Goal: Task Accomplishment & Management: Manage account settings

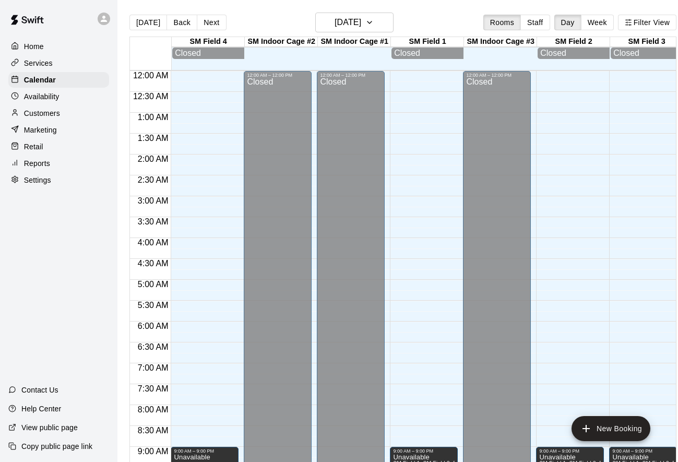
scroll to position [0, 592]
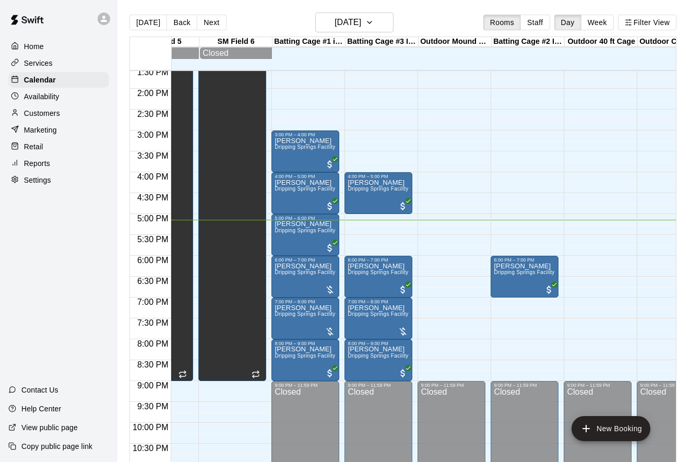
scroll to position [0, 592]
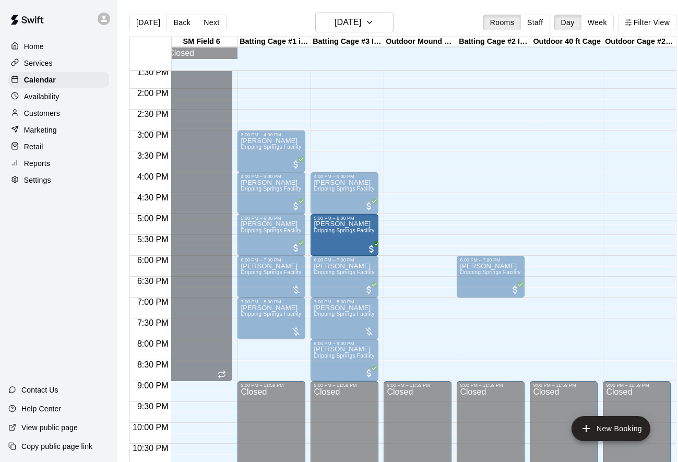
drag, startPoint x: 277, startPoint y: 357, endPoint x: 376, endPoint y: 238, distance: 155.4
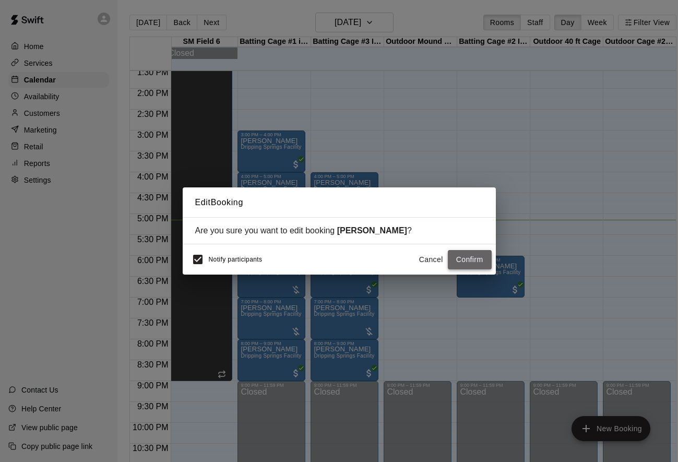
click at [468, 262] on button "Confirm" at bounding box center [470, 259] width 44 height 19
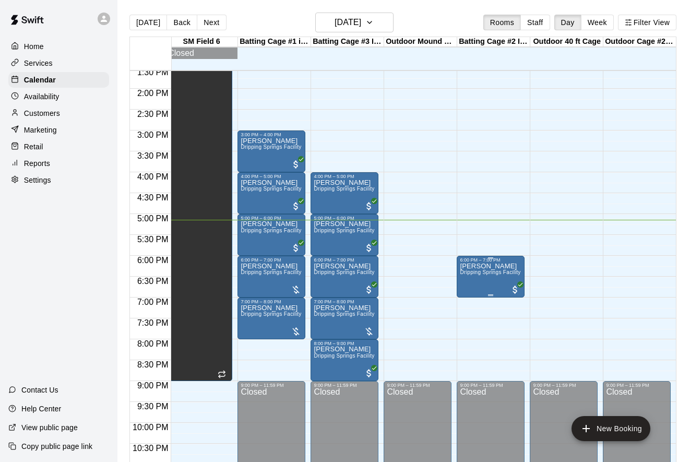
click at [466, 295] on img "edit" at bounding box center [471, 299] width 12 height 12
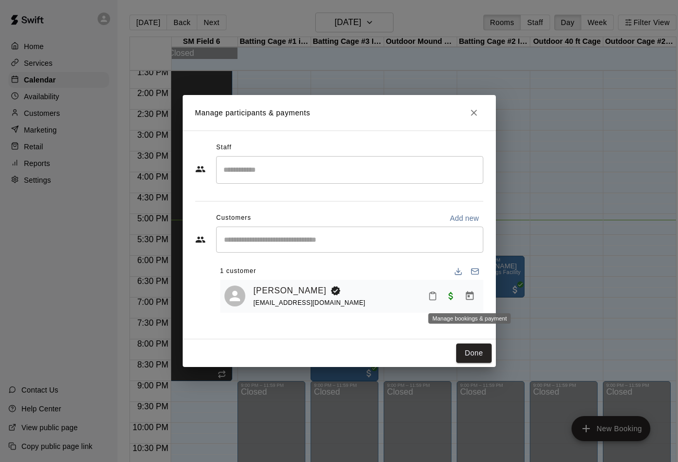
click at [467, 295] on icon "Manage bookings & payment" at bounding box center [470, 296] width 10 height 10
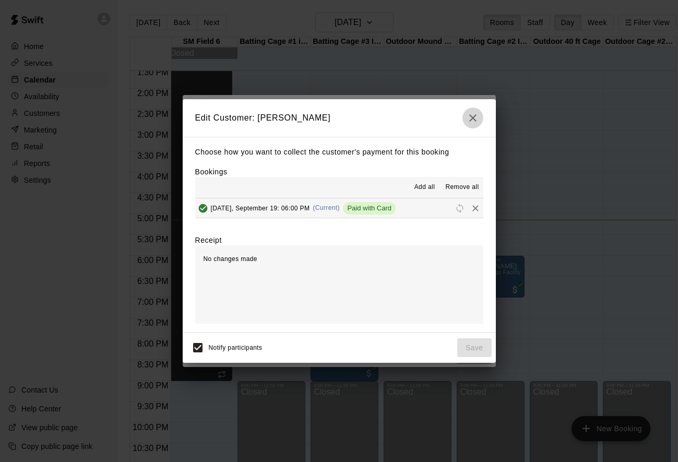
click at [473, 115] on icon "button" at bounding box center [473, 118] width 13 height 13
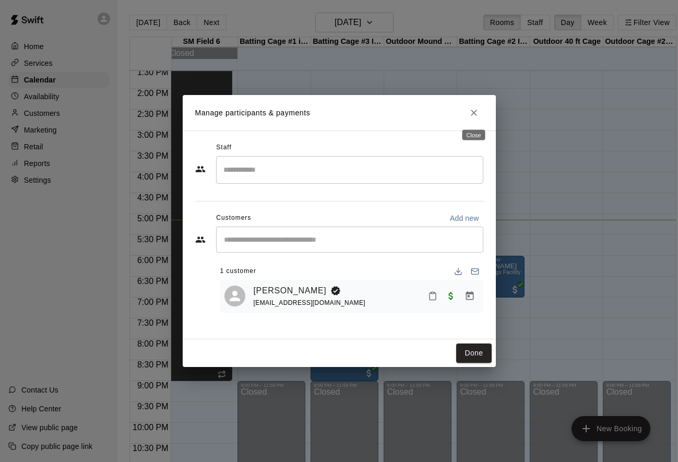
click at [467, 109] on button "Close" at bounding box center [474, 112] width 19 height 19
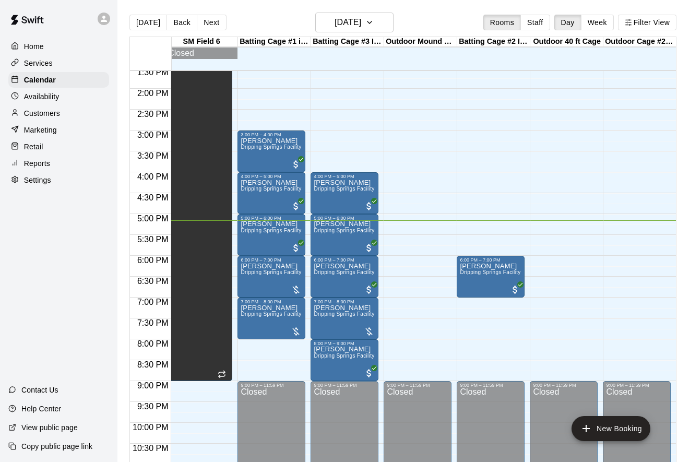
scroll to position [559, 592]
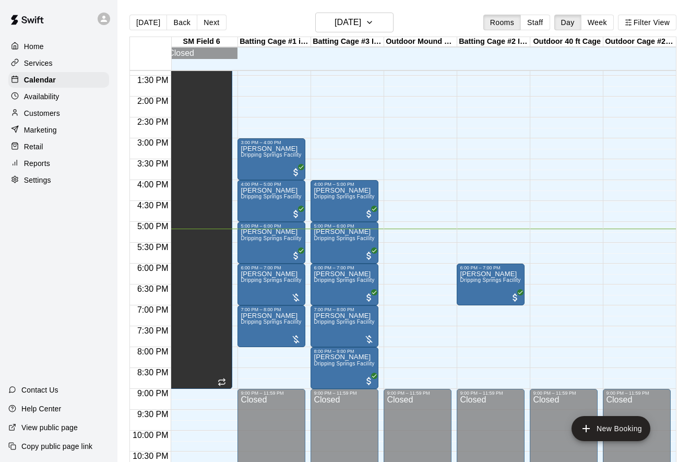
click at [529, 301] on div at bounding box center [493, 300] width 73 height 10
click at [475, 310] on img "edit" at bounding box center [471, 307] width 12 height 12
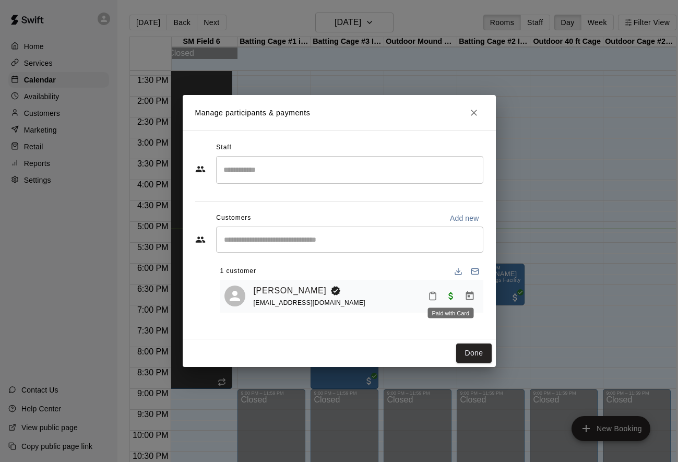
click at [452, 298] on span "Paid with Card" at bounding box center [451, 295] width 19 height 9
click at [469, 298] on icon "Manage bookings & payment" at bounding box center [470, 296] width 10 height 10
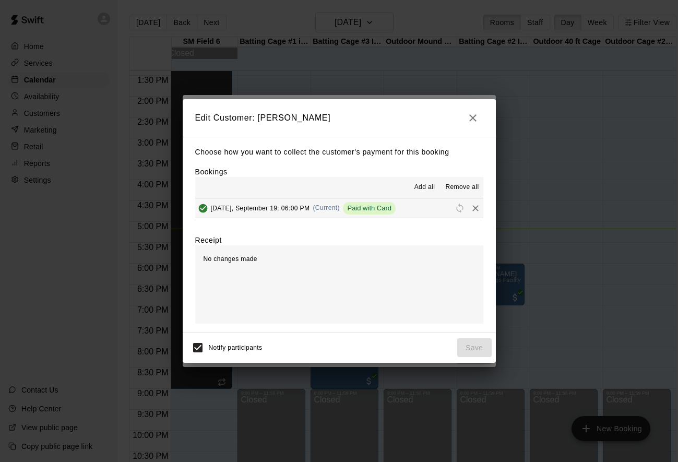
click at [419, 190] on span "Add all" at bounding box center [425, 187] width 21 height 10
click at [368, 209] on span "Paid with Card" at bounding box center [369, 208] width 53 height 8
click at [391, 206] on span "Paid with Card" at bounding box center [369, 208] width 53 height 8
click at [237, 204] on div "Friday, September 19: 06:00 PM (Current) Paid with Card" at bounding box center [295, 209] width 201 height 16
click at [202, 208] on icon "Added & Paid" at bounding box center [202, 208] width 9 height 9
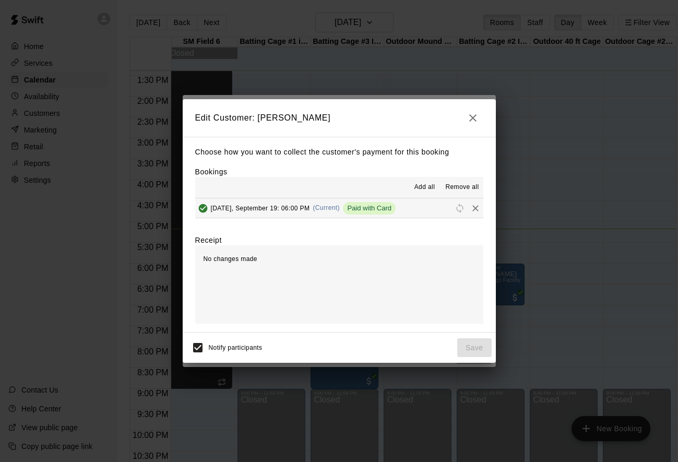
click at [330, 204] on span "(Current)" at bounding box center [326, 207] width 27 height 7
click at [467, 114] on icon "button" at bounding box center [473, 118] width 13 height 13
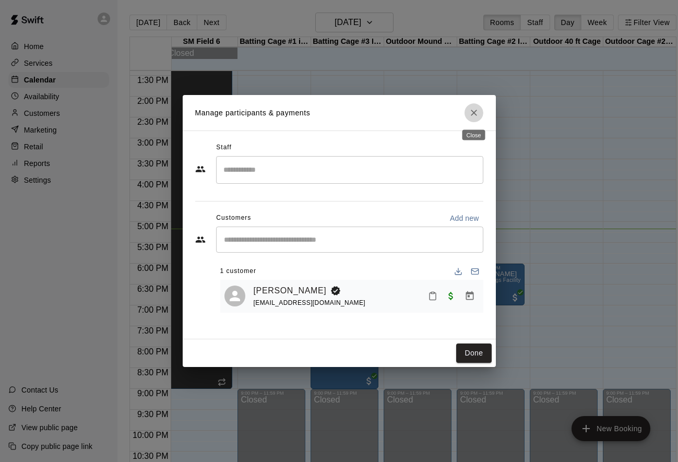
click at [473, 111] on icon "Close" at bounding box center [474, 113] width 6 height 6
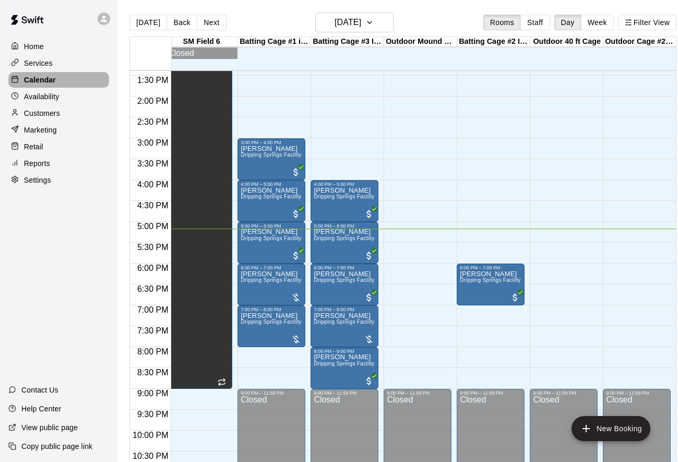
click at [41, 76] on p "Calendar" at bounding box center [40, 80] width 32 height 10
click at [33, 167] on p "Reports" at bounding box center [37, 163] width 26 height 10
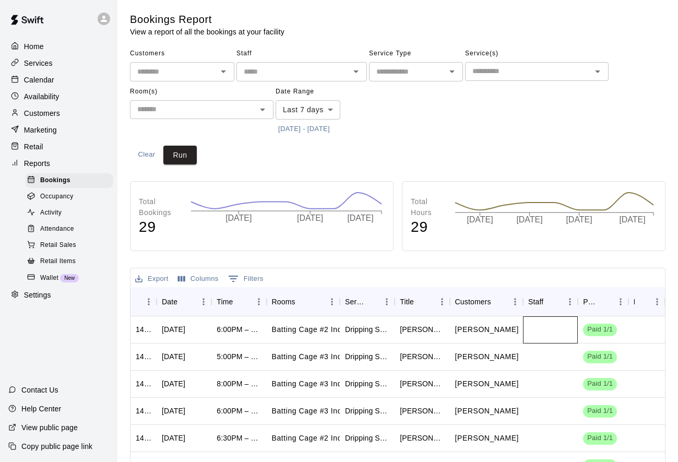
click at [534, 328] on div at bounding box center [550, 329] width 55 height 27
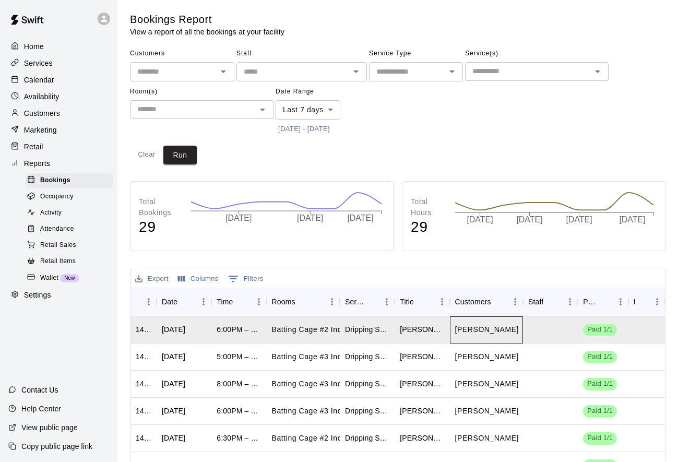
click at [452, 330] on div "James Miles" at bounding box center [486, 329] width 73 height 27
click at [143, 334] on div "1440694" at bounding box center [144, 329] width 16 height 10
click at [52, 211] on span "Activity" at bounding box center [50, 213] width 21 height 10
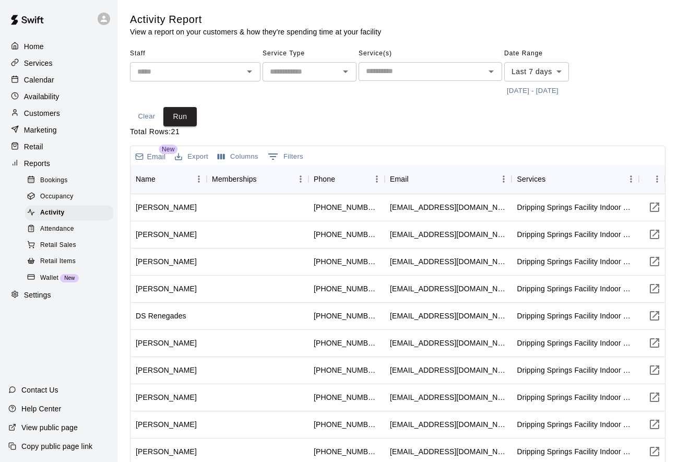
click at [41, 146] on p "Retail" at bounding box center [33, 147] width 19 height 10
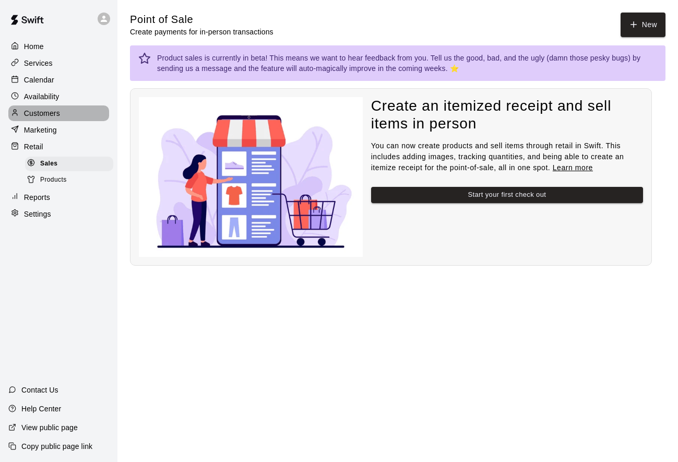
click at [36, 119] on div "Customers" at bounding box center [58, 113] width 101 height 16
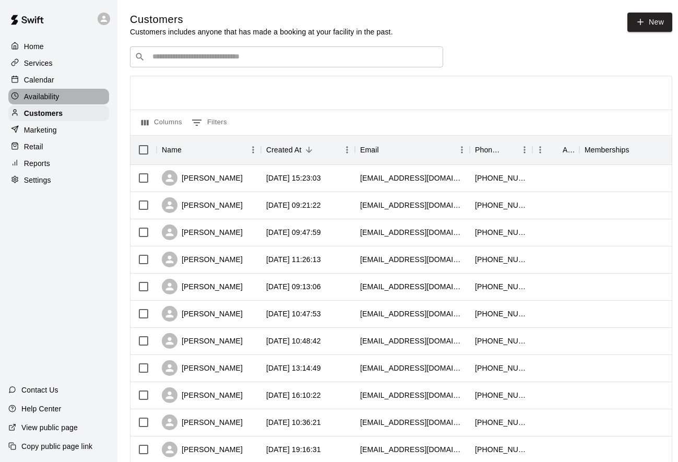
click at [31, 95] on p "Availability" at bounding box center [42, 96] width 36 height 10
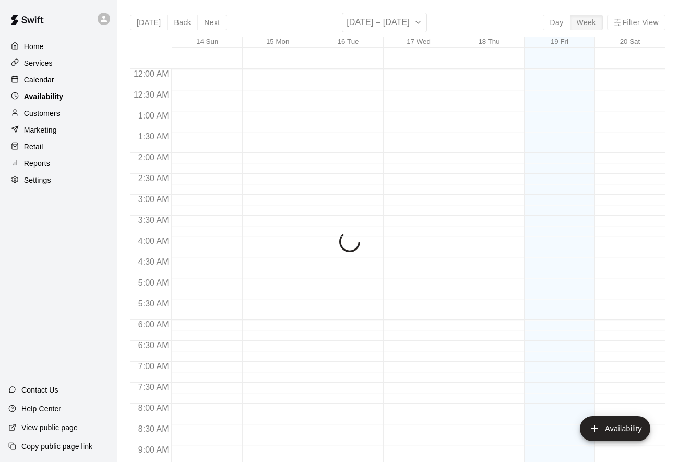
scroll to position [598, 0]
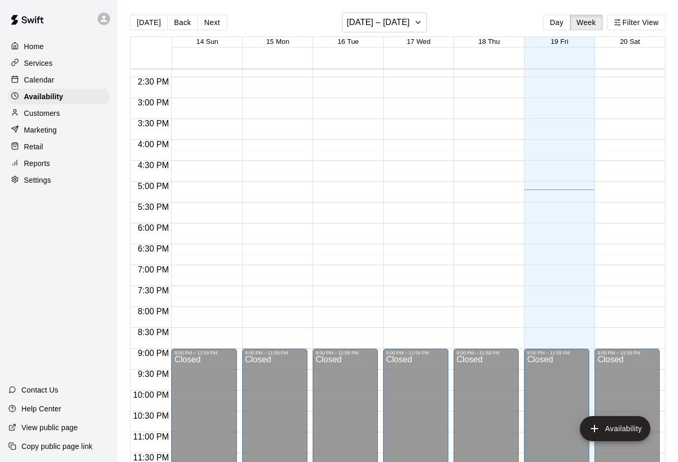
click at [30, 76] on p "Calendar" at bounding box center [39, 80] width 30 height 10
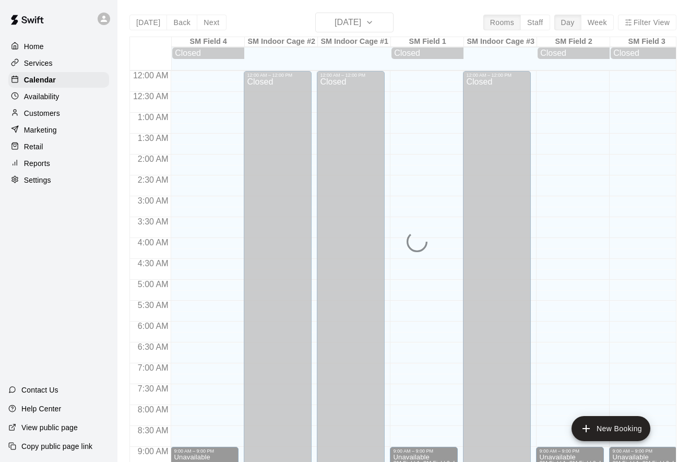
scroll to position [567, 0]
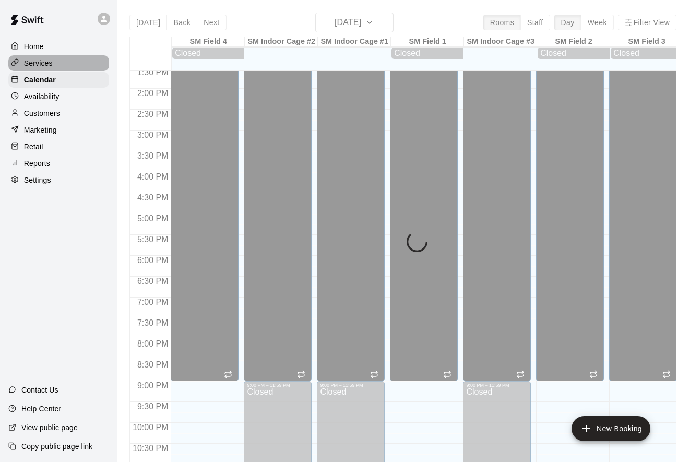
click at [28, 57] on div "Services" at bounding box center [58, 63] width 101 height 16
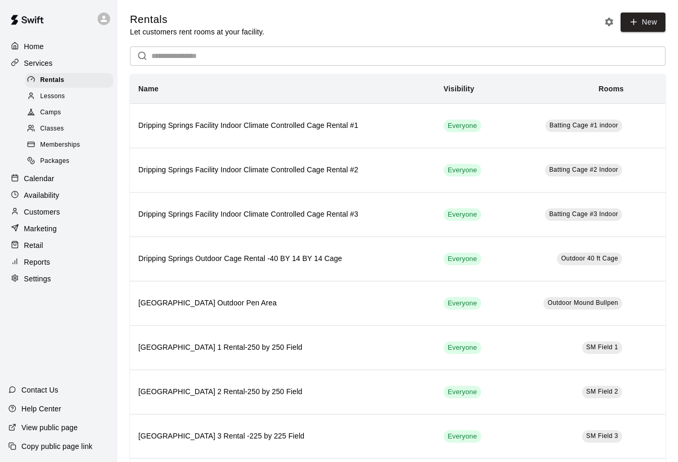
click at [27, 43] on p "Home" at bounding box center [34, 46] width 20 height 10
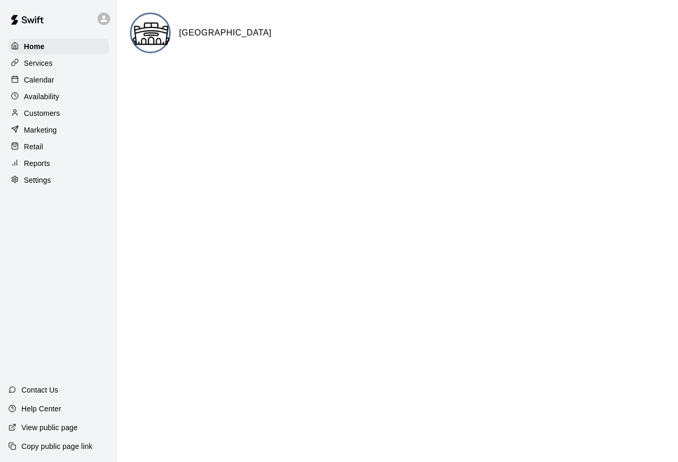
click at [34, 161] on p "Reports" at bounding box center [37, 163] width 26 height 10
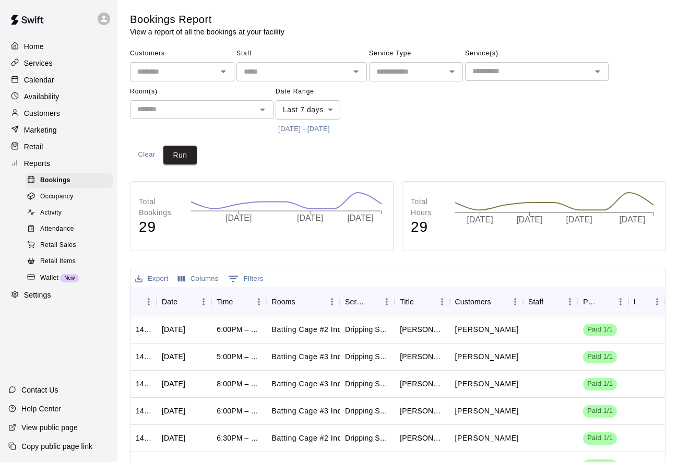
click at [65, 250] on span "Retail Sales" at bounding box center [58, 245] width 36 height 10
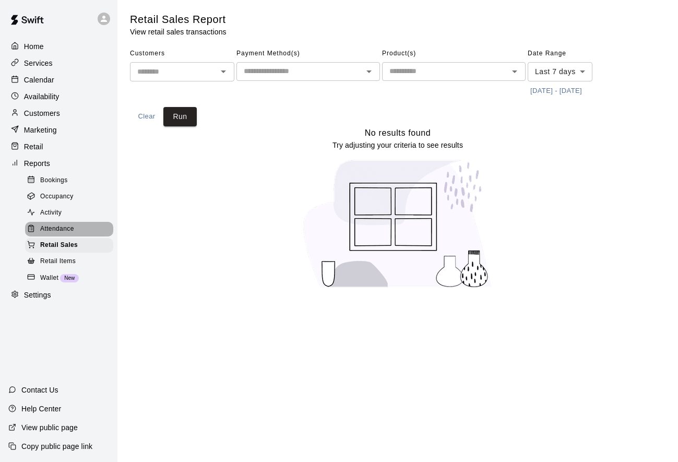
click at [58, 228] on span "Attendance" at bounding box center [57, 229] width 34 height 10
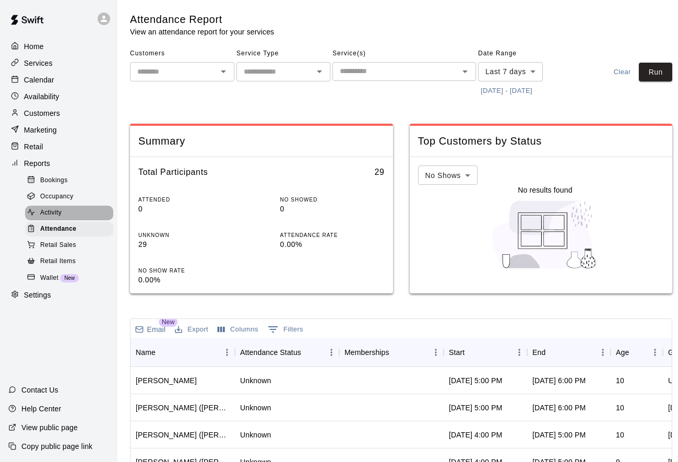
click at [56, 217] on span "Activity" at bounding box center [50, 213] width 21 height 10
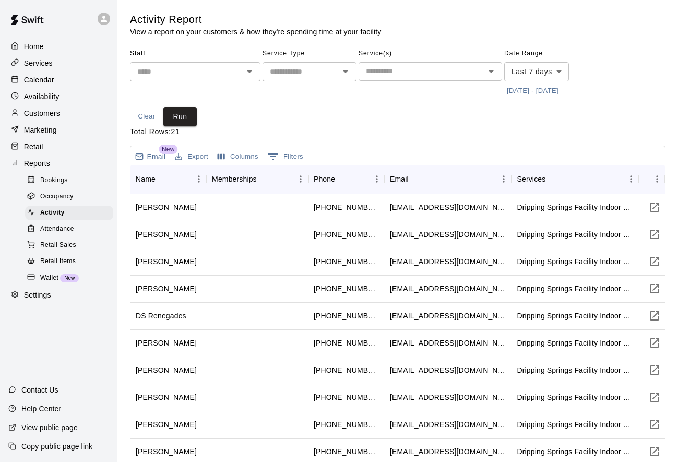
click at [50, 172] on div "Home Services Calendar Availability Customers Marketing Retail Reports Bookings…" at bounding box center [58, 171] width 117 height 266
click at [36, 130] on p "Marketing" at bounding box center [40, 130] width 33 height 10
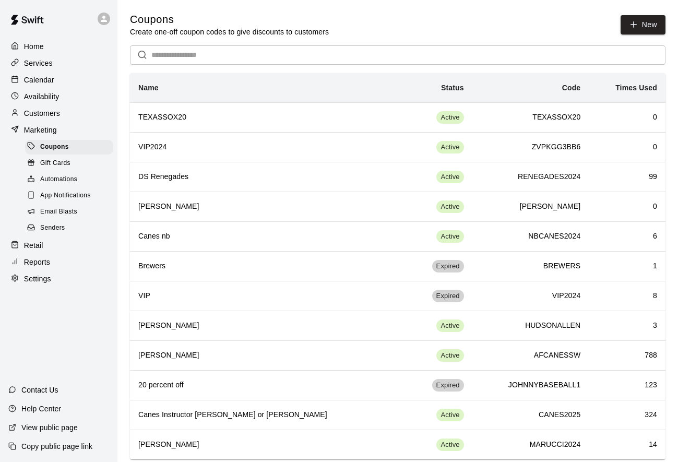
click at [38, 109] on p "Customers" at bounding box center [42, 113] width 36 height 10
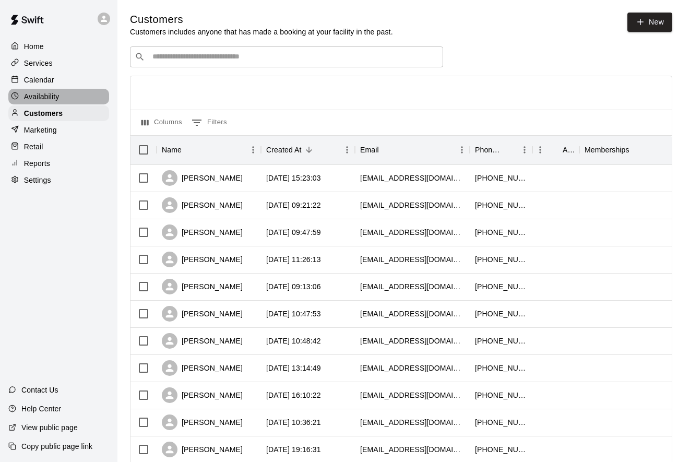
click at [35, 92] on p "Availability" at bounding box center [42, 96] width 36 height 10
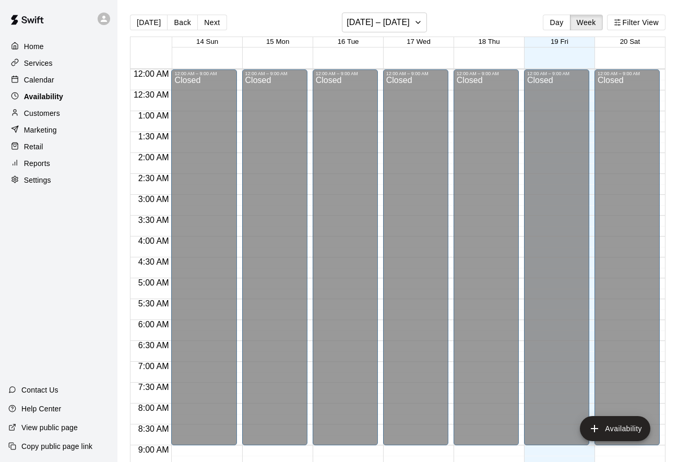
scroll to position [598, 0]
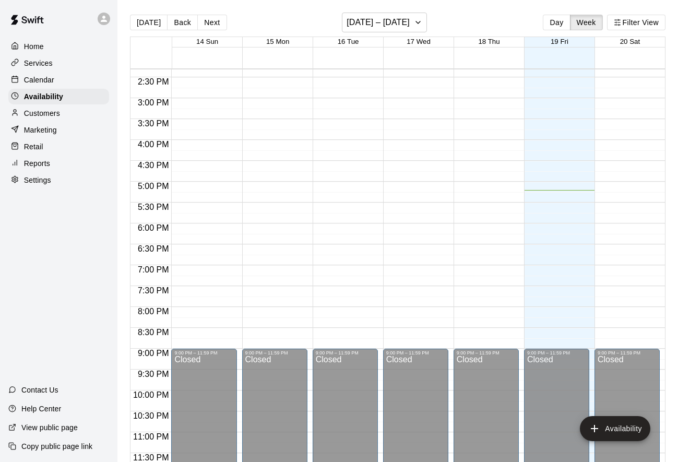
click at [33, 79] on p "Calendar" at bounding box center [39, 80] width 30 height 10
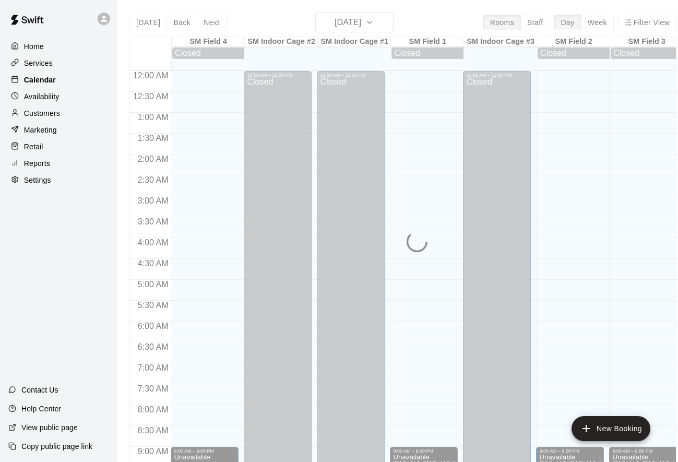
scroll to position [567, 0]
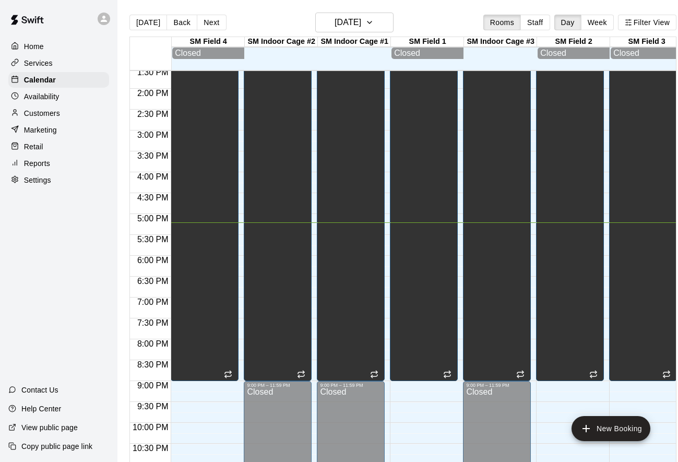
click at [33, 61] on p "Services" at bounding box center [38, 63] width 29 height 10
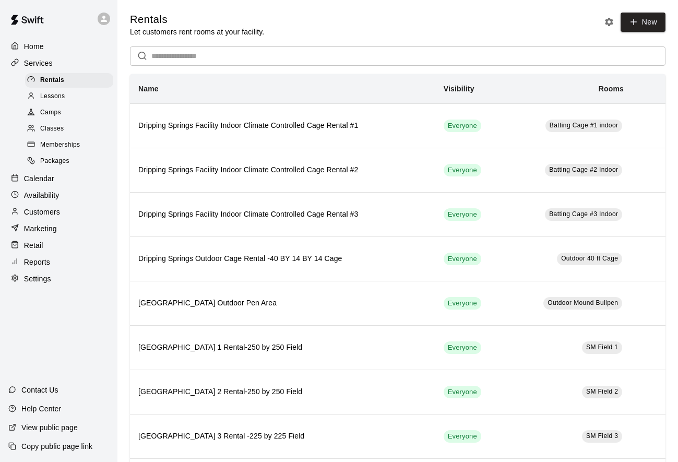
click at [29, 264] on p "Reports" at bounding box center [37, 262] width 26 height 10
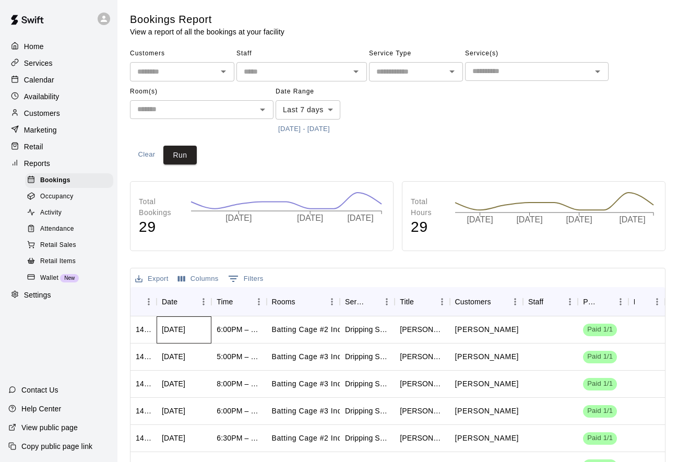
click at [185, 331] on div "Fri, Sep 19, 2025" at bounding box center [173, 329] width 23 height 10
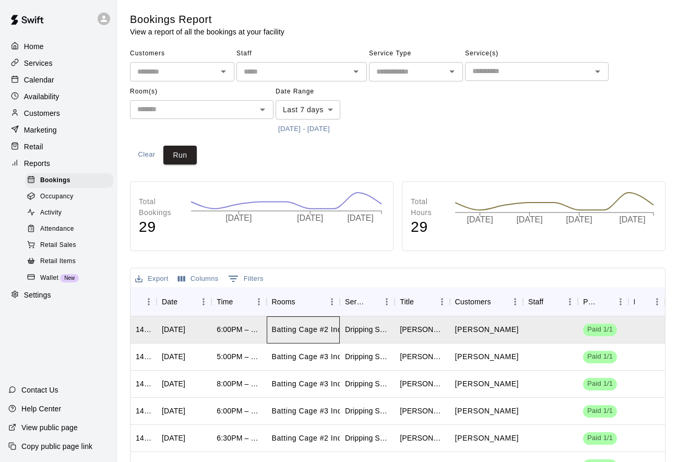
click at [288, 335] on body "Home Services Calendar Availability Customers Marketing Retail Reports Bookings…" at bounding box center [339, 319] width 678 height 638
click at [488, 328] on p "James Miles" at bounding box center [487, 329] width 64 height 11
click at [596, 328] on span "Paid 1/1" at bounding box center [600, 330] width 34 height 10
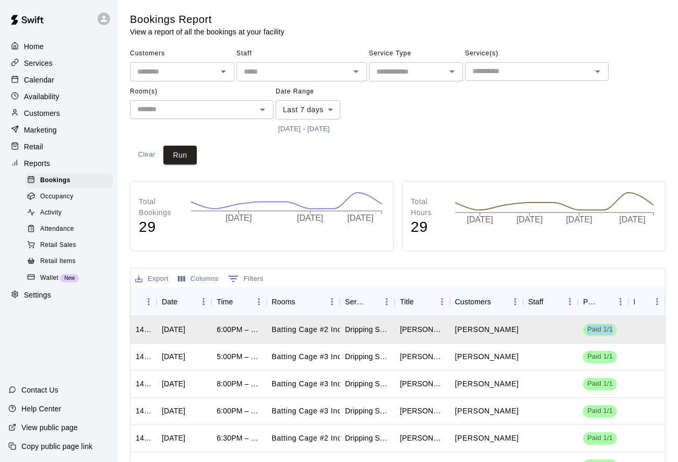
click at [43, 91] on p "Availability" at bounding box center [42, 96] width 36 height 10
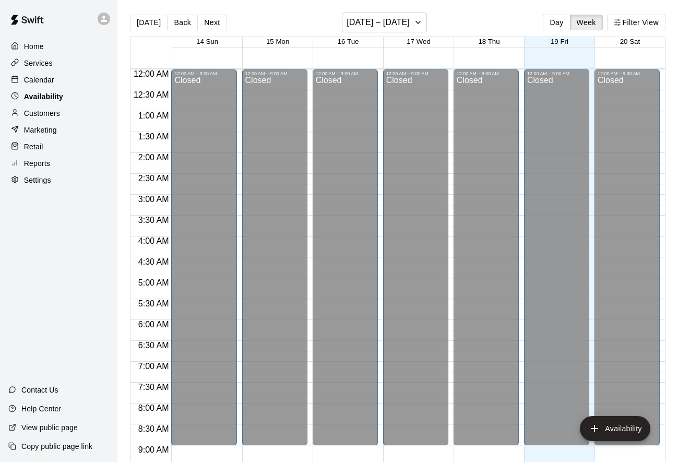
scroll to position [598, 0]
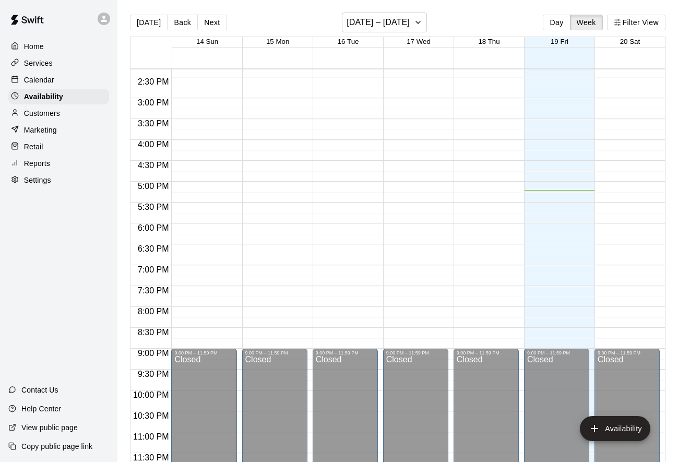
click at [37, 77] on p "Calendar" at bounding box center [39, 80] width 30 height 10
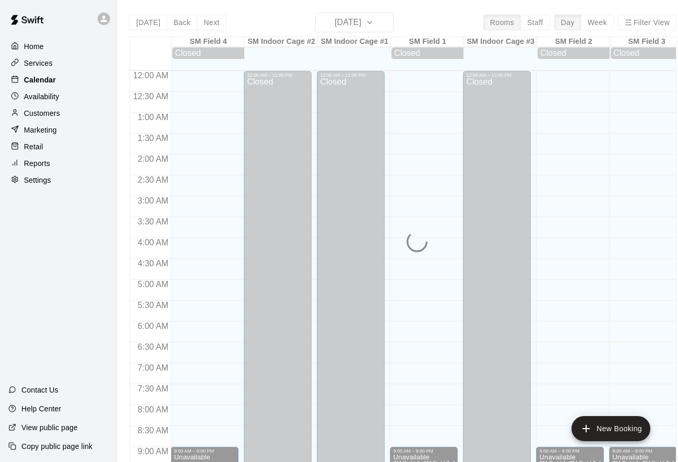
scroll to position [567, 0]
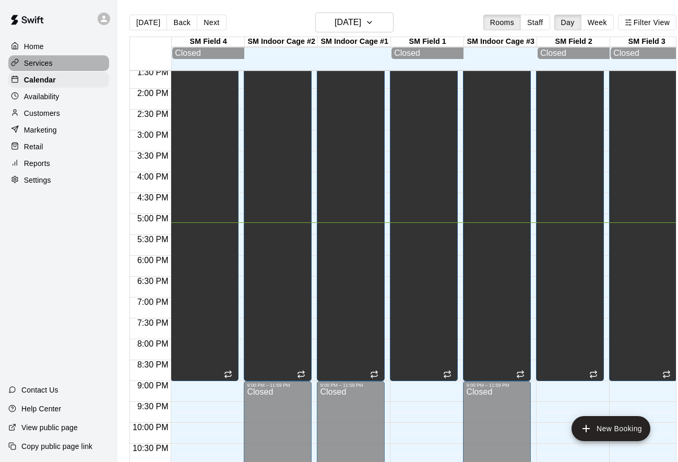
click at [33, 61] on p "Services" at bounding box center [38, 63] width 29 height 10
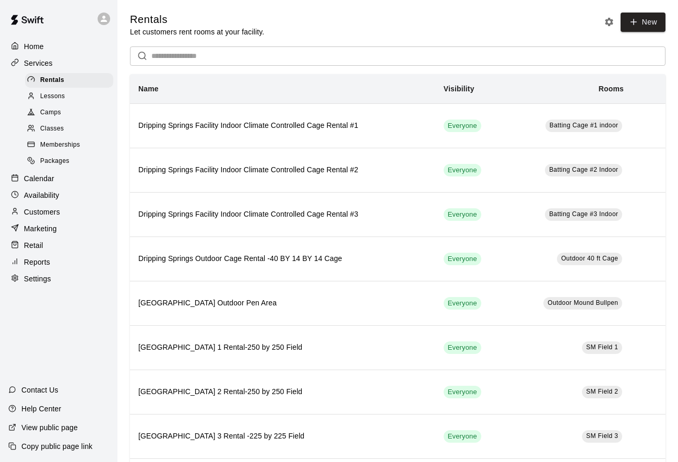
click at [29, 46] on p "Home" at bounding box center [34, 46] width 20 height 10
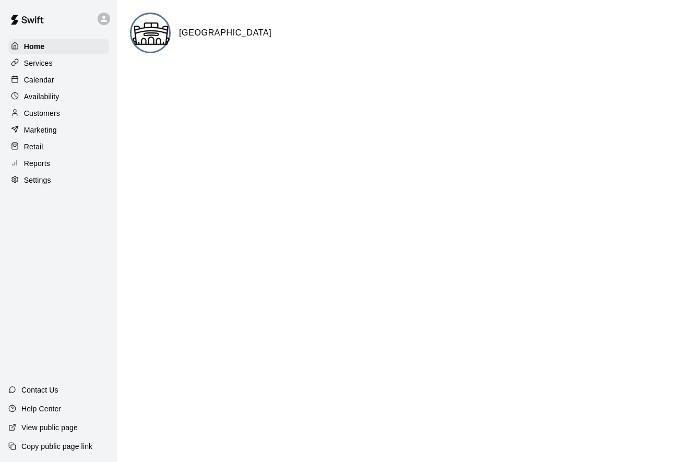
click at [43, 170] on div "Reports" at bounding box center [58, 164] width 101 height 16
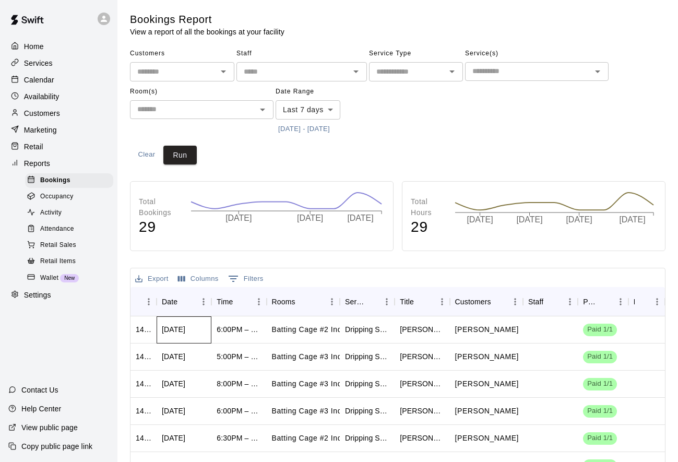
click at [172, 319] on div "Fri, Sep 19, 2025" at bounding box center [184, 329] width 55 height 27
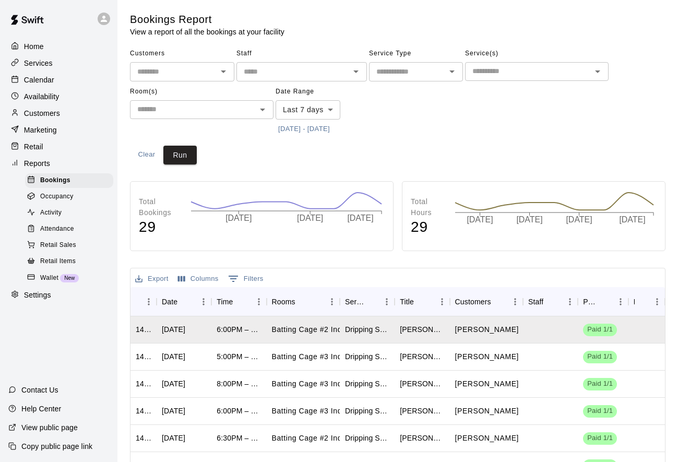
click at [44, 245] on span "Retail Sales" at bounding box center [58, 245] width 36 height 10
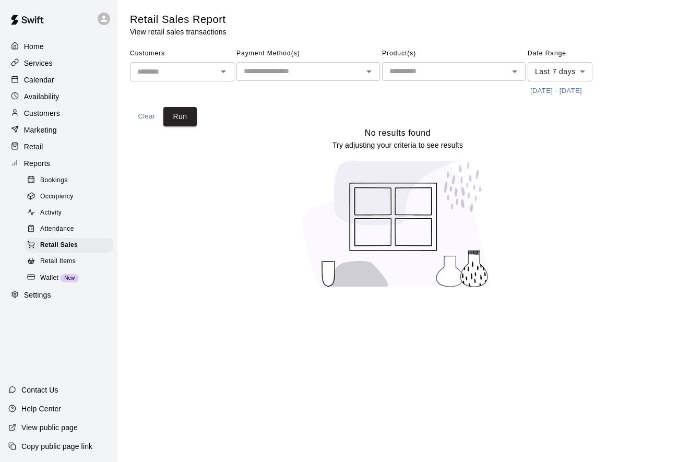
click at [42, 225] on span "Attendance" at bounding box center [57, 229] width 34 height 10
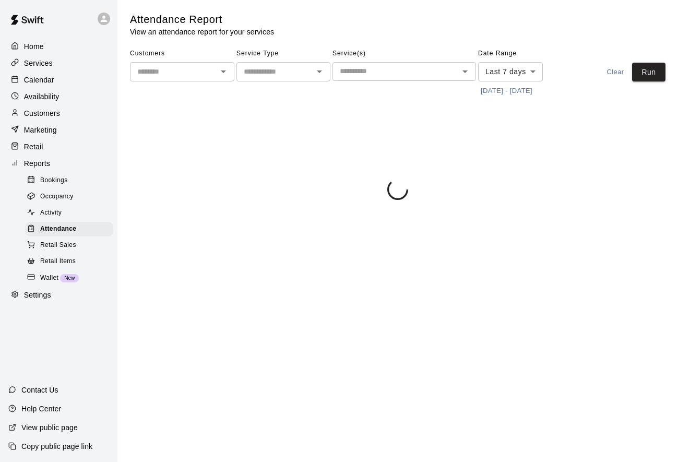
click at [42, 214] on span "Activity" at bounding box center [50, 213] width 21 height 10
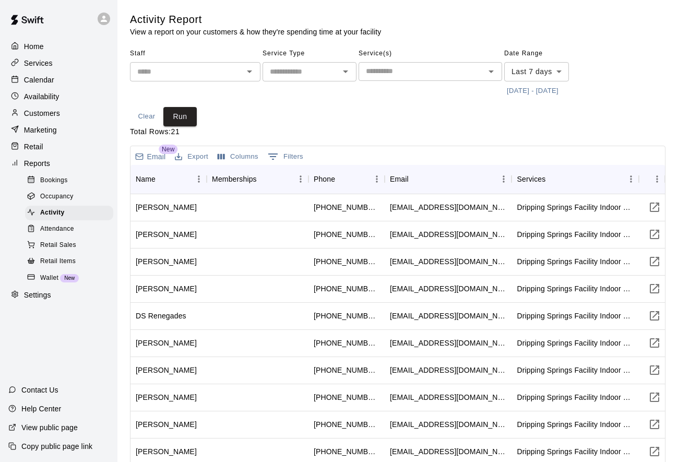
click at [42, 199] on span "Occupancy" at bounding box center [56, 197] width 33 height 10
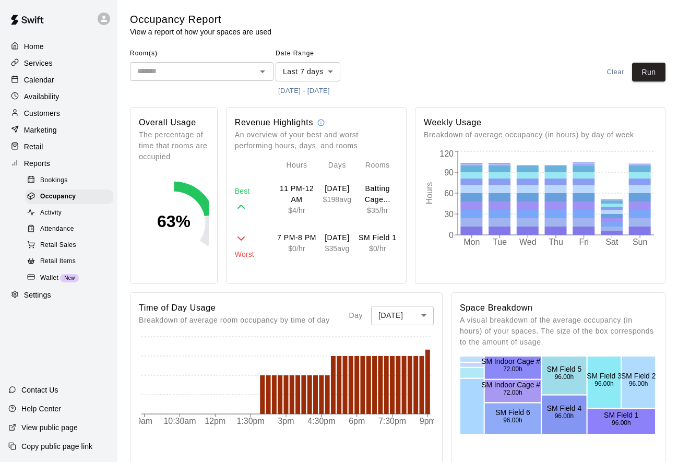
click at [27, 64] on p "Services" at bounding box center [38, 63] width 29 height 10
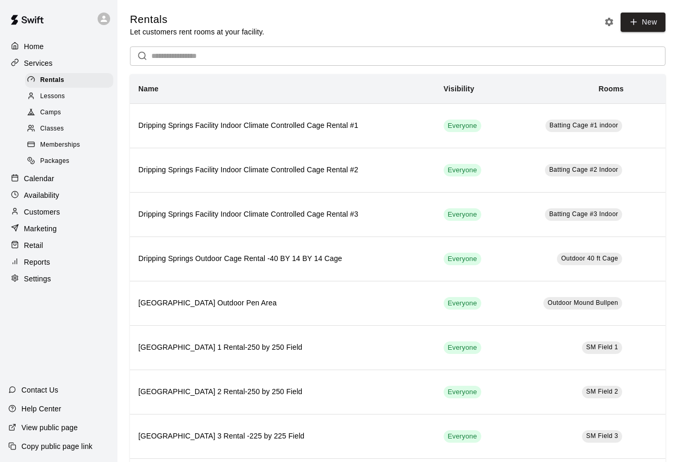
click at [41, 42] on p "Home" at bounding box center [34, 46] width 20 height 10
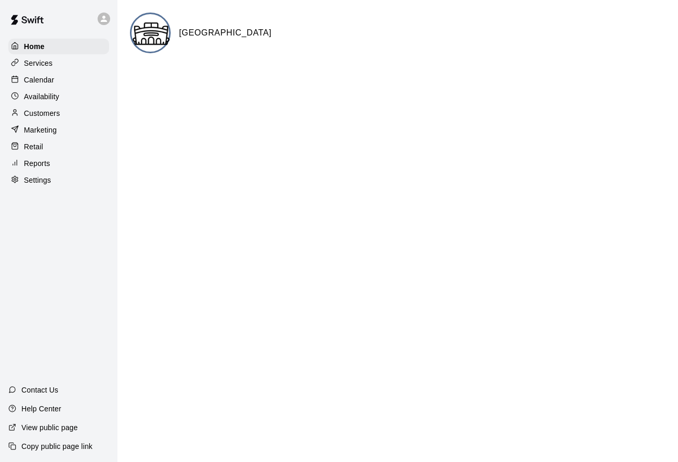
click at [55, 81] on div "Calendar" at bounding box center [58, 80] width 101 height 16
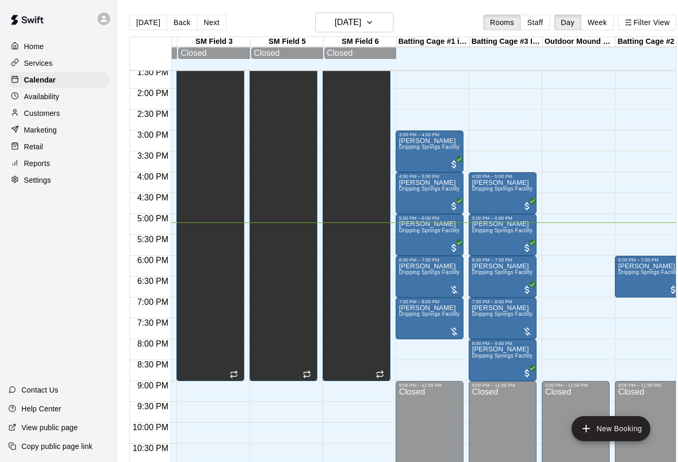
scroll to position [0, 592]
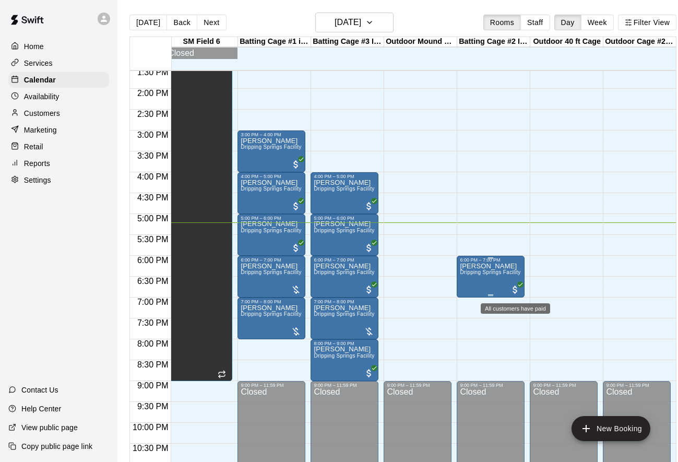
click at [516, 291] on span "All customers have paid" at bounding box center [515, 290] width 10 height 10
click at [521, 297] on icon "edit" at bounding box center [520, 295] width 9 height 9
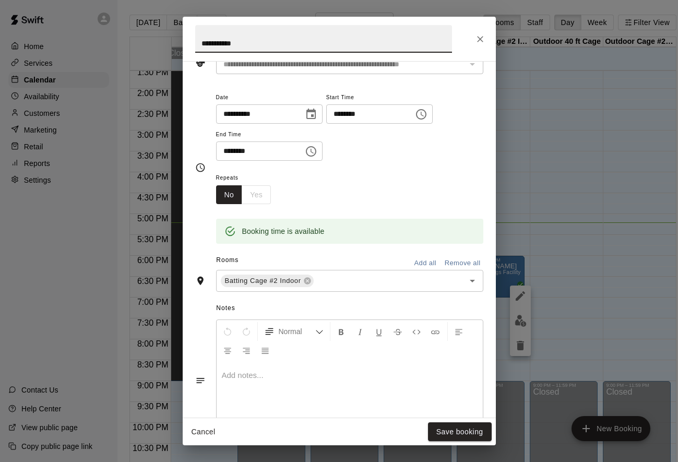
scroll to position [201, 0]
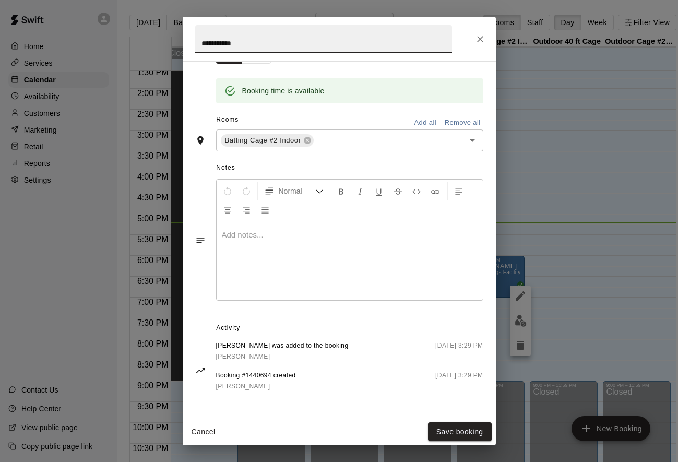
click at [242, 387] on span "[PERSON_NAME]" at bounding box center [243, 386] width 54 height 7
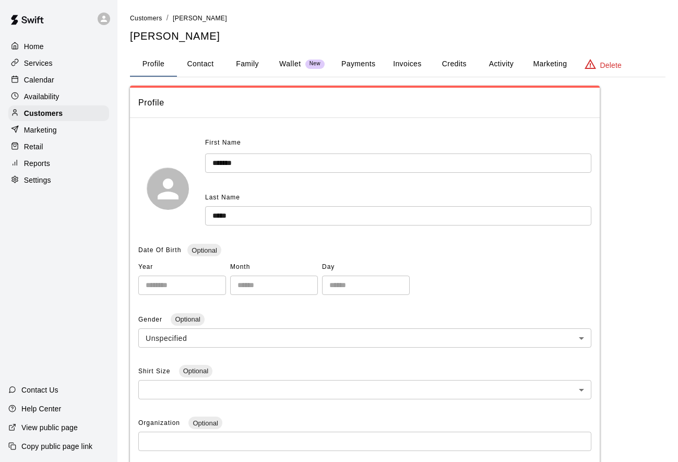
click at [366, 68] on button "Payments" at bounding box center [358, 64] width 51 height 25
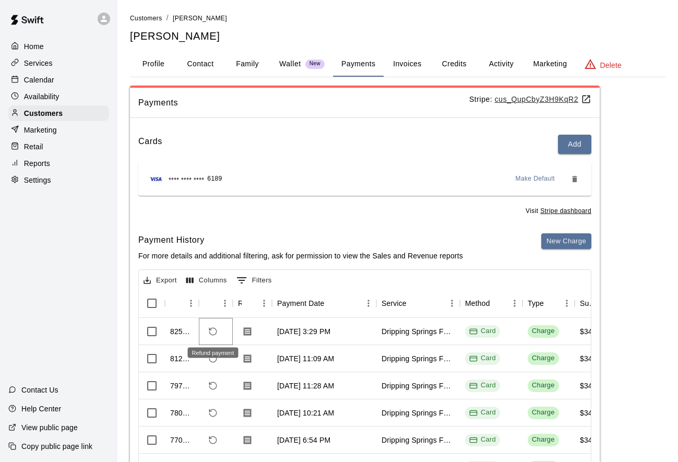
click at [211, 329] on icon "Refund payment" at bounding box center [210, 329] width 2 height 2
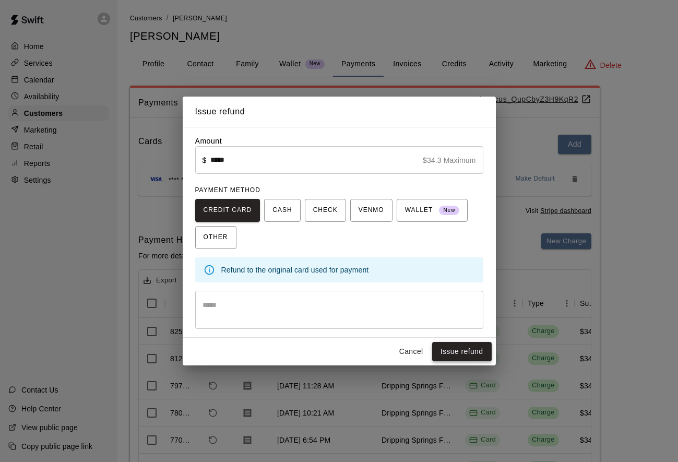
click at [462, 350] on button "Issue refund" at bounding box center [462, 351] width 60 height 19
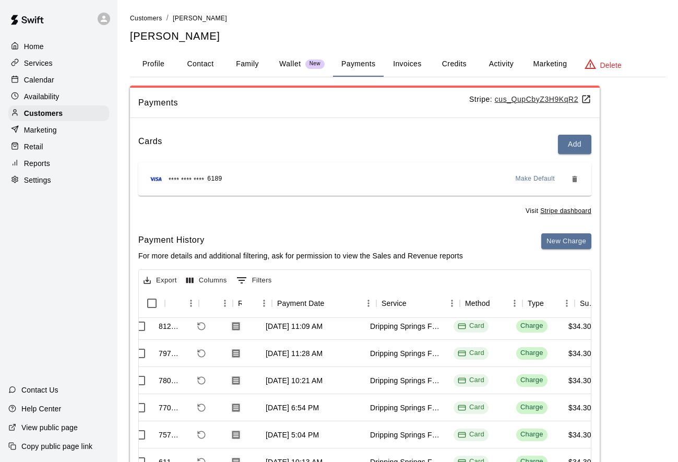
scroll to position [60, 0]
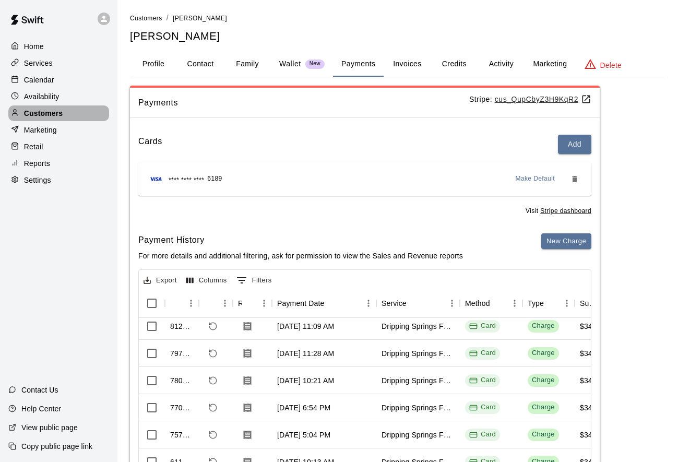
click at [45, 116] on p "Customers" at bounding box center [43, 113] width 39 height 10
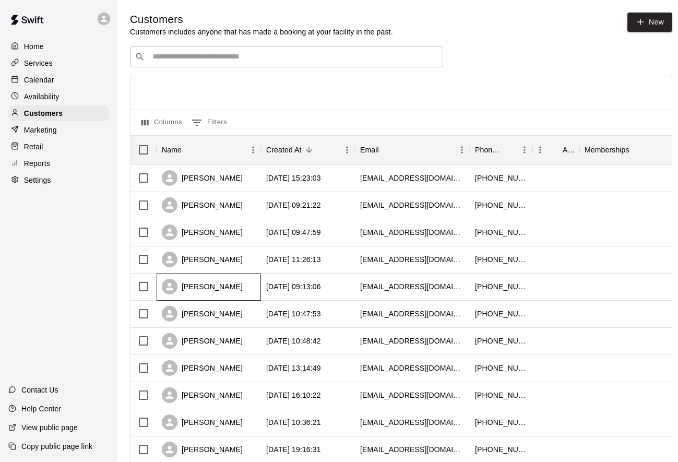
click at [217, 281] on div "[PERSON_NAME]" at bounding box center [202, 287] width 81 height 16
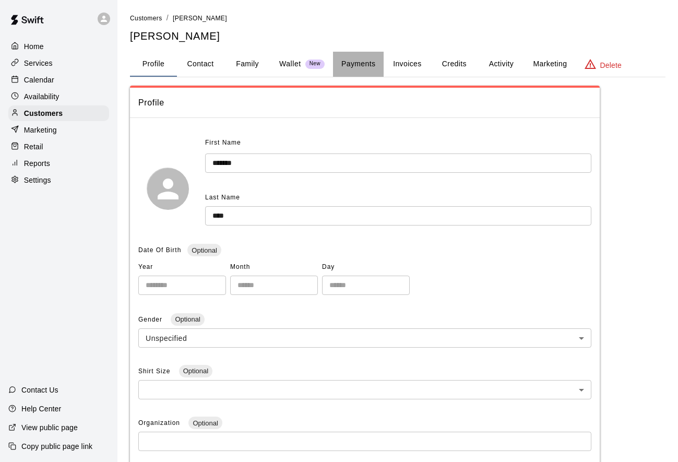
click at [352, 62] on button "Payments" at bounding box center [358, 64] width 51 height 25
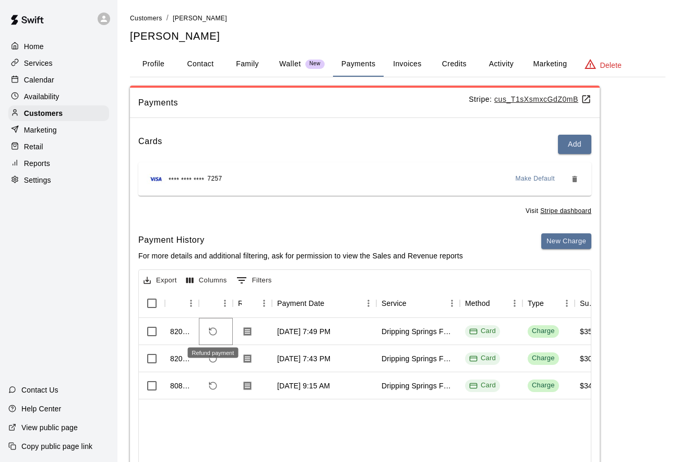
click at [212, 328] on icon "Refund payment" at bounding box center [212, 331] width 9 height 9
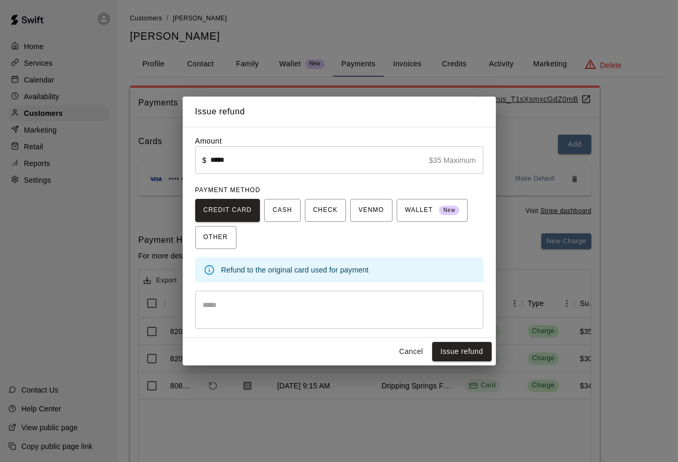
click at [308, 32] on div "Issue refund Amount ​ $ ***** $35 Maximum ​ PAYMENT METHOD CREDIT CARD CASH CHE…" at bounding box center [339, 231] width 678 height 462
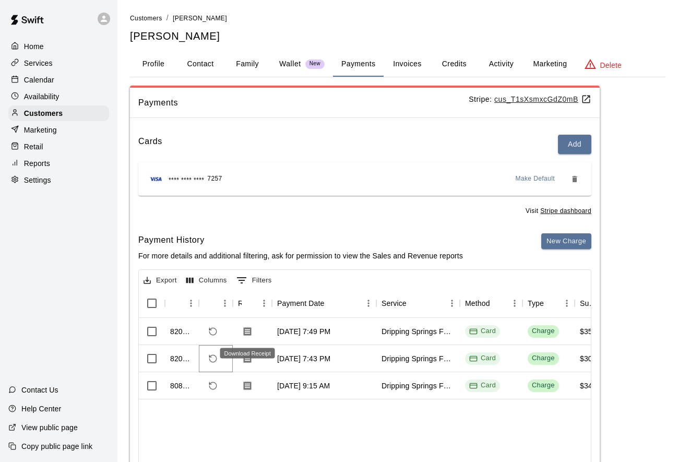
click at [205, 361] on button "Refund payment" at bounding box center [213, 359] width 18 height 18
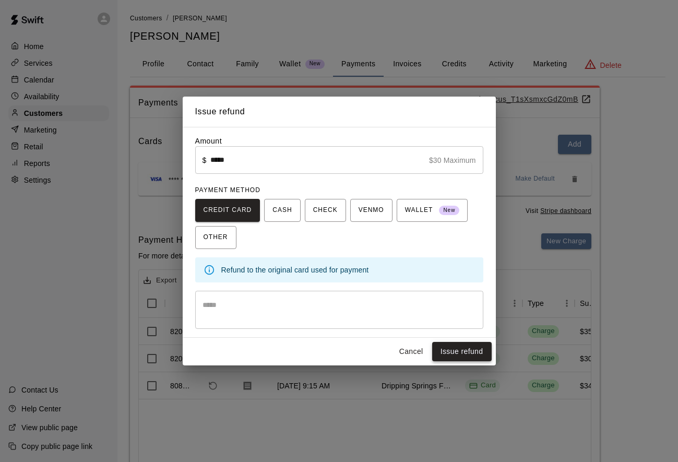
click at [451, 357] on button "Issue refund" at bounding box center [462, 351] width 60 height 19
